Goal: Information Seeking & Learning: Learn about a topic

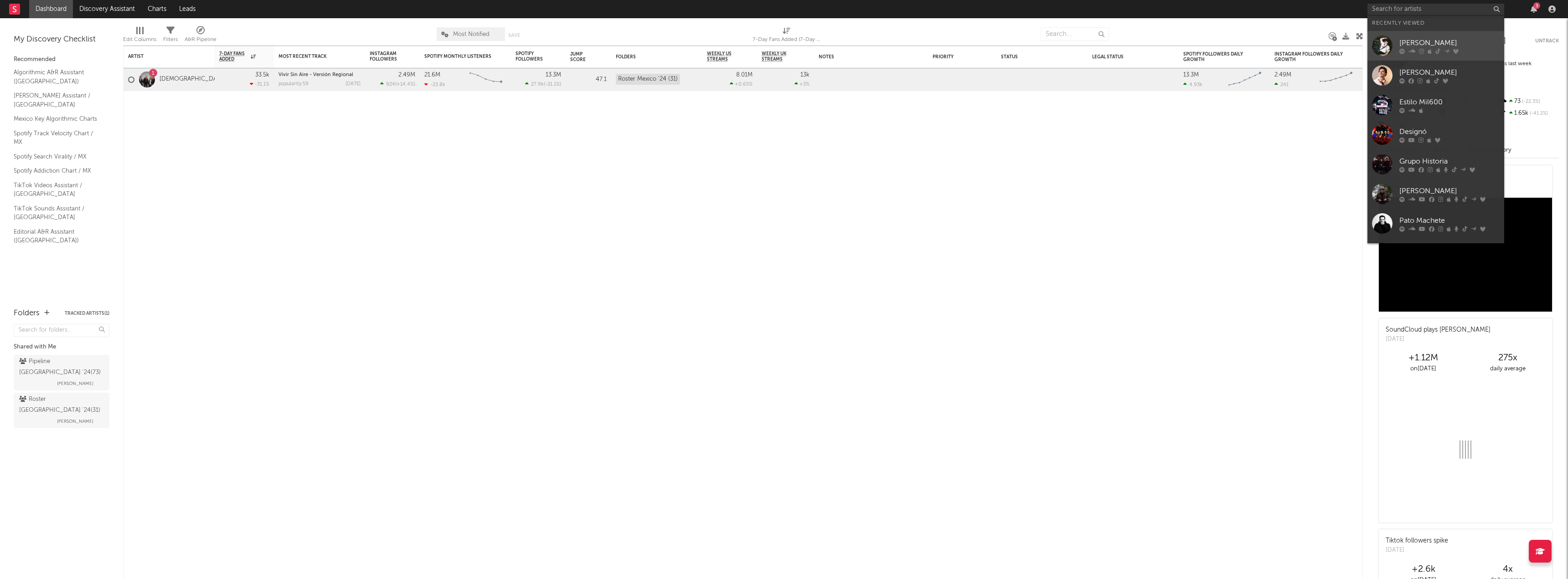
click at [1422, 40] on div "[PERSON_NAME]" at bounding box center [1449, 43] width 100 height 11
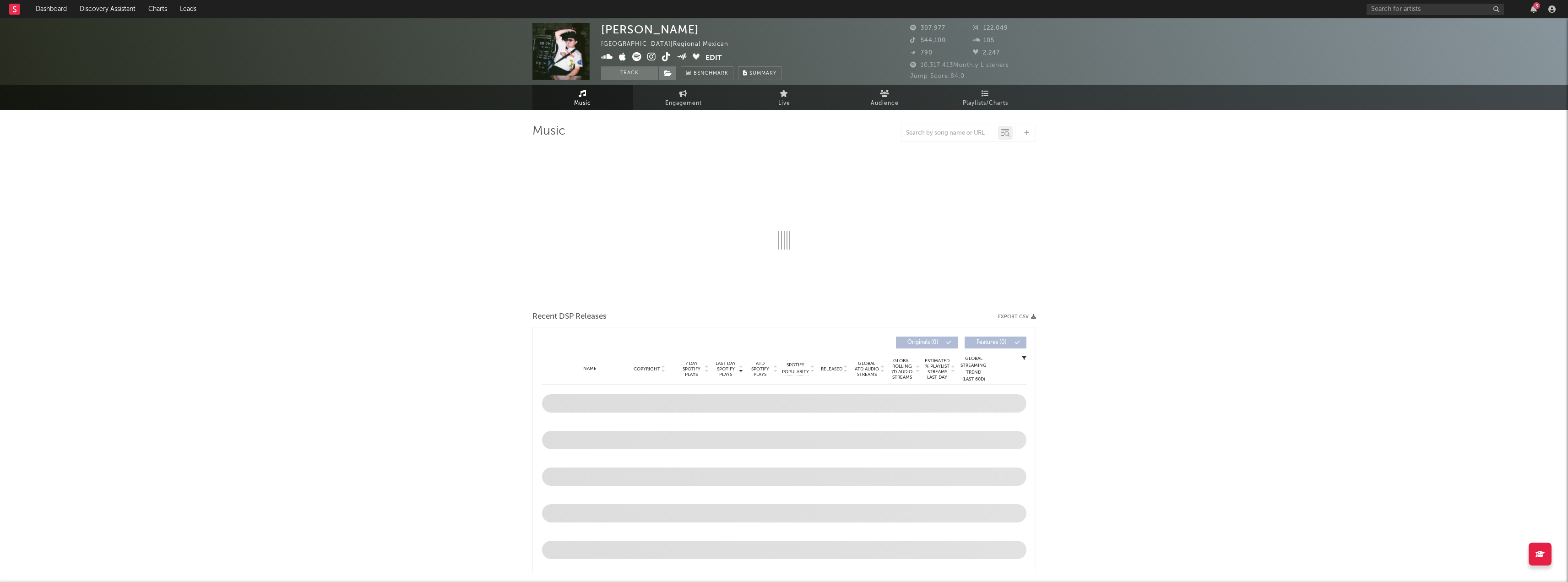
select select "6m"
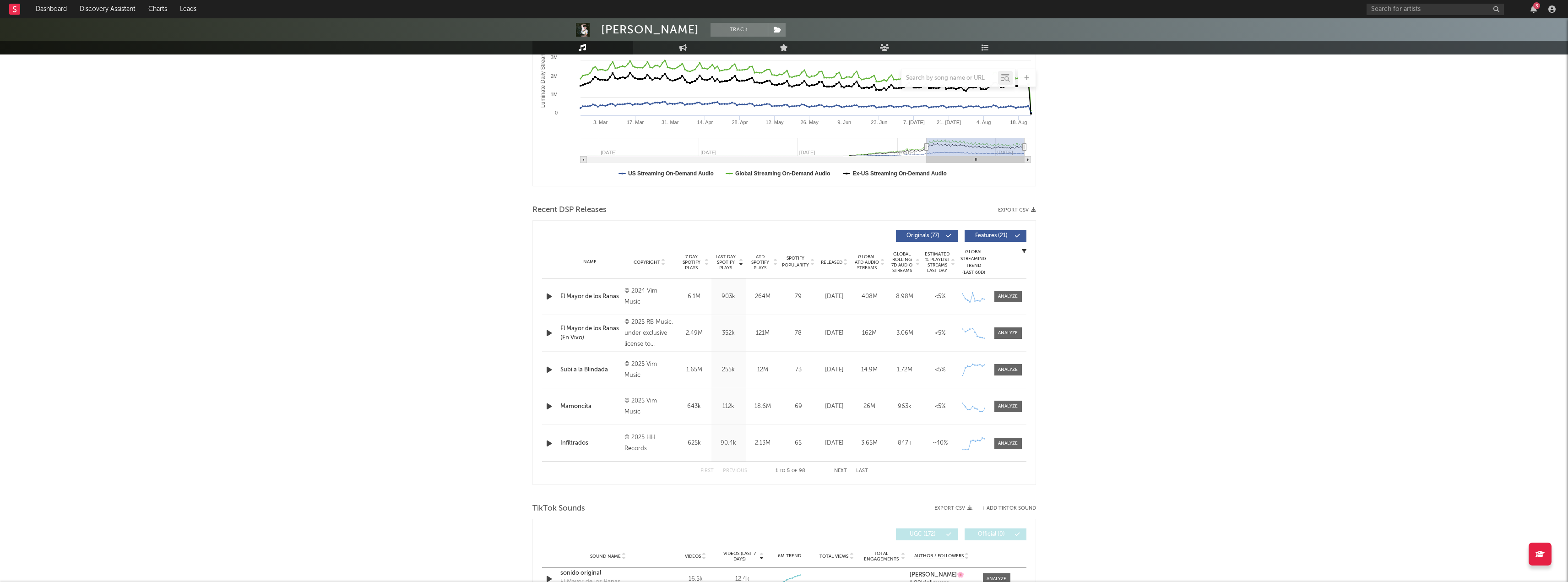
scroll to position [178, 0]
click at [1020, 298] on span at bounding box center [1007, 297] width 28 height 12
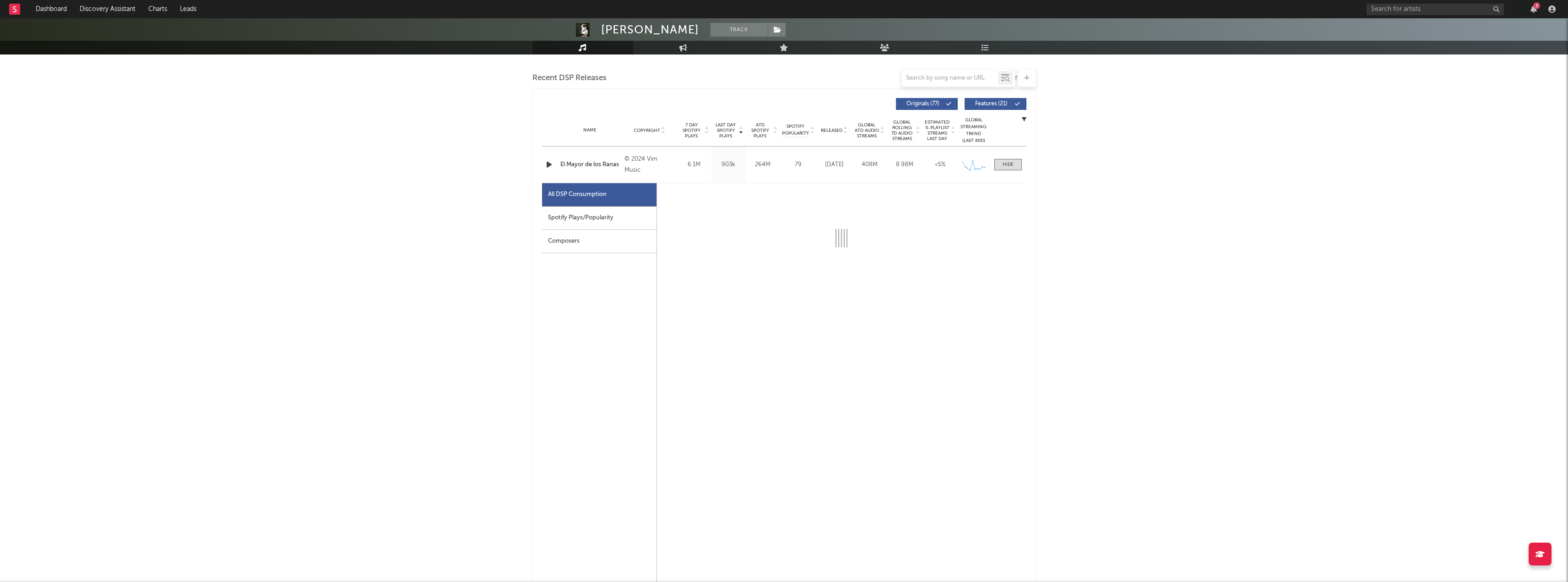
scroll to position [315, 0]
select select "6m"
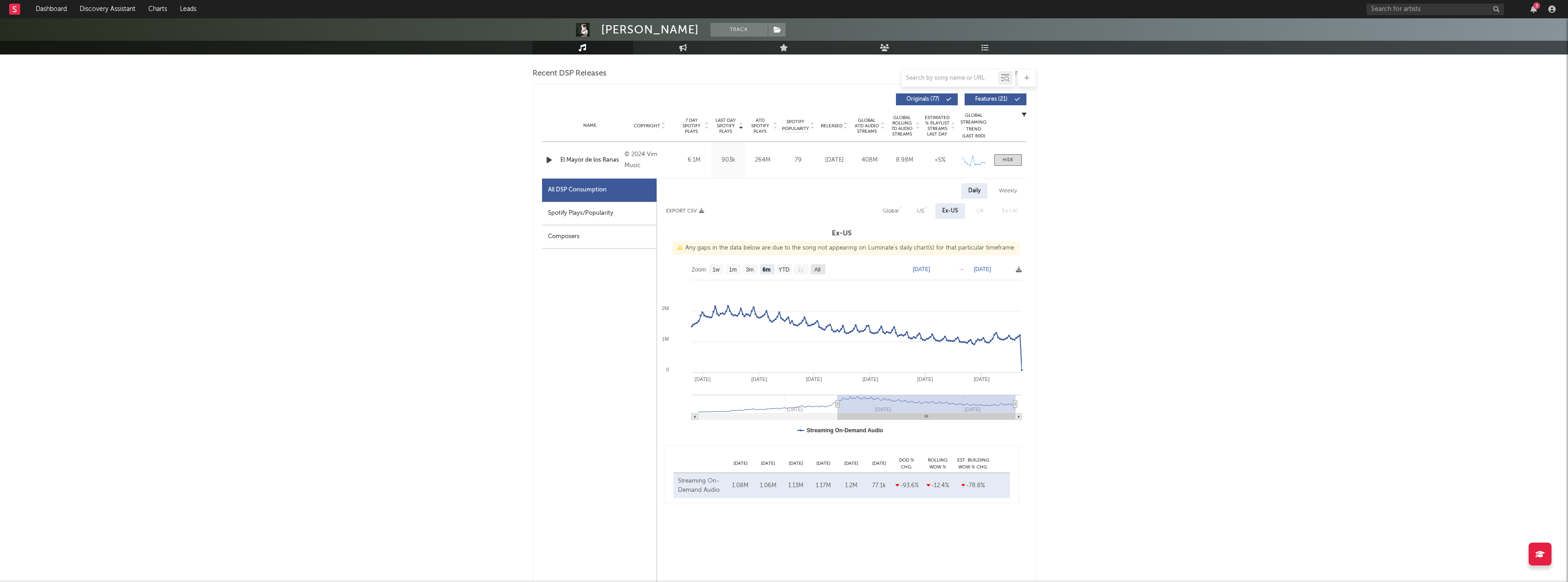
click at [818, 267] on text "All" at bounding box center [817, 270] width 6 height 6
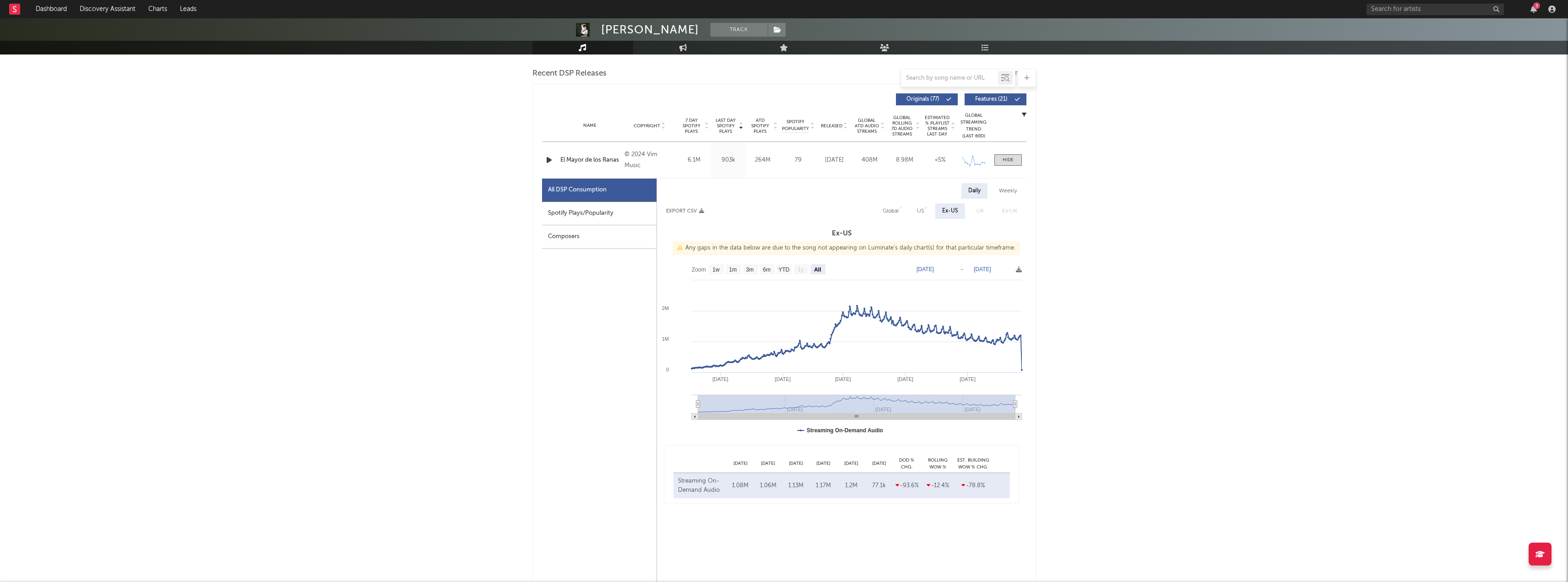
select select "All"
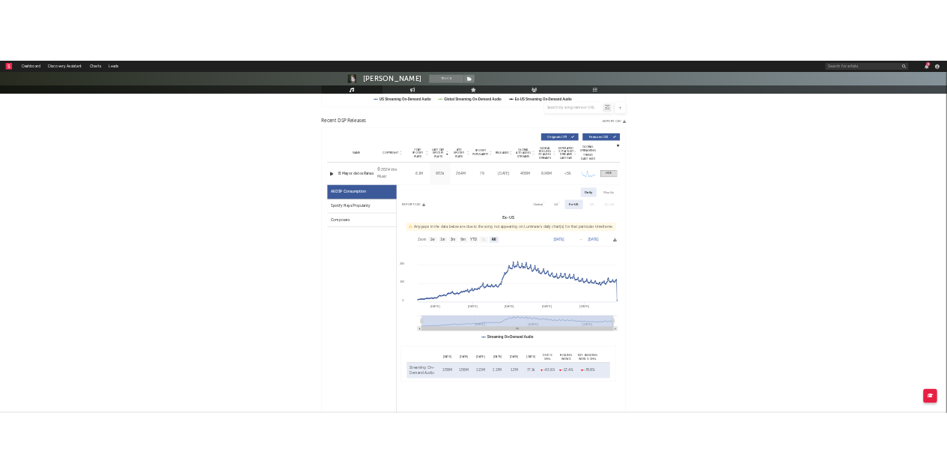
scroll to position [426, 0]
